Goal: Task Accomplishment & Management: Use online tool/utility

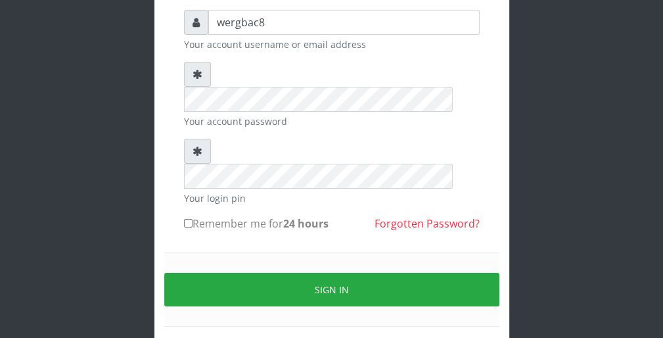
scroll to position [105, 0]
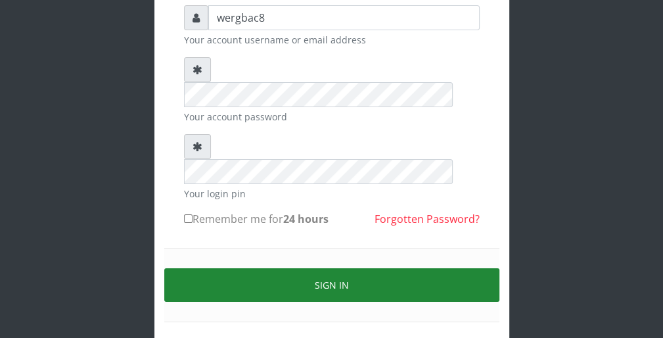
click at [466, 268] on button "Sign in" at bounding box center [331, 285] width 335 height 34
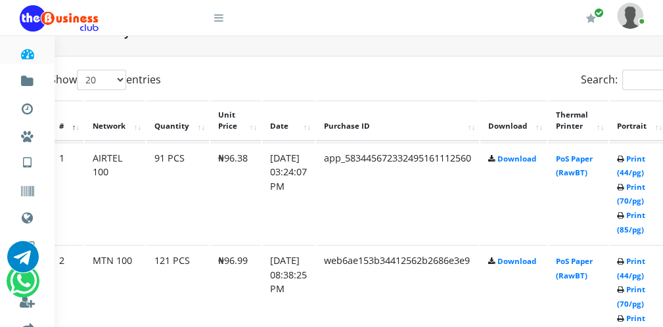
scroll to position [658, 53]
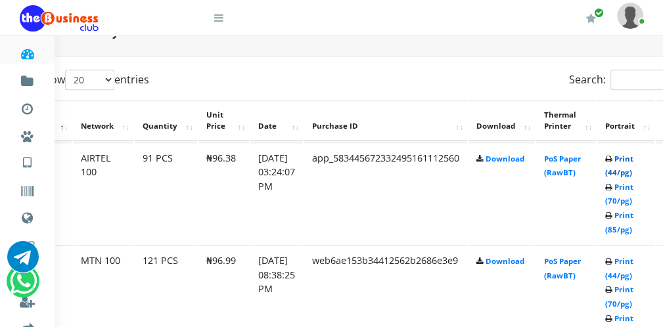
click at [626, 170] on link "Print (44/pg)" at bounding box center [620, 166] width 28 height 24
